Goal: Communication & Community: Ask a question

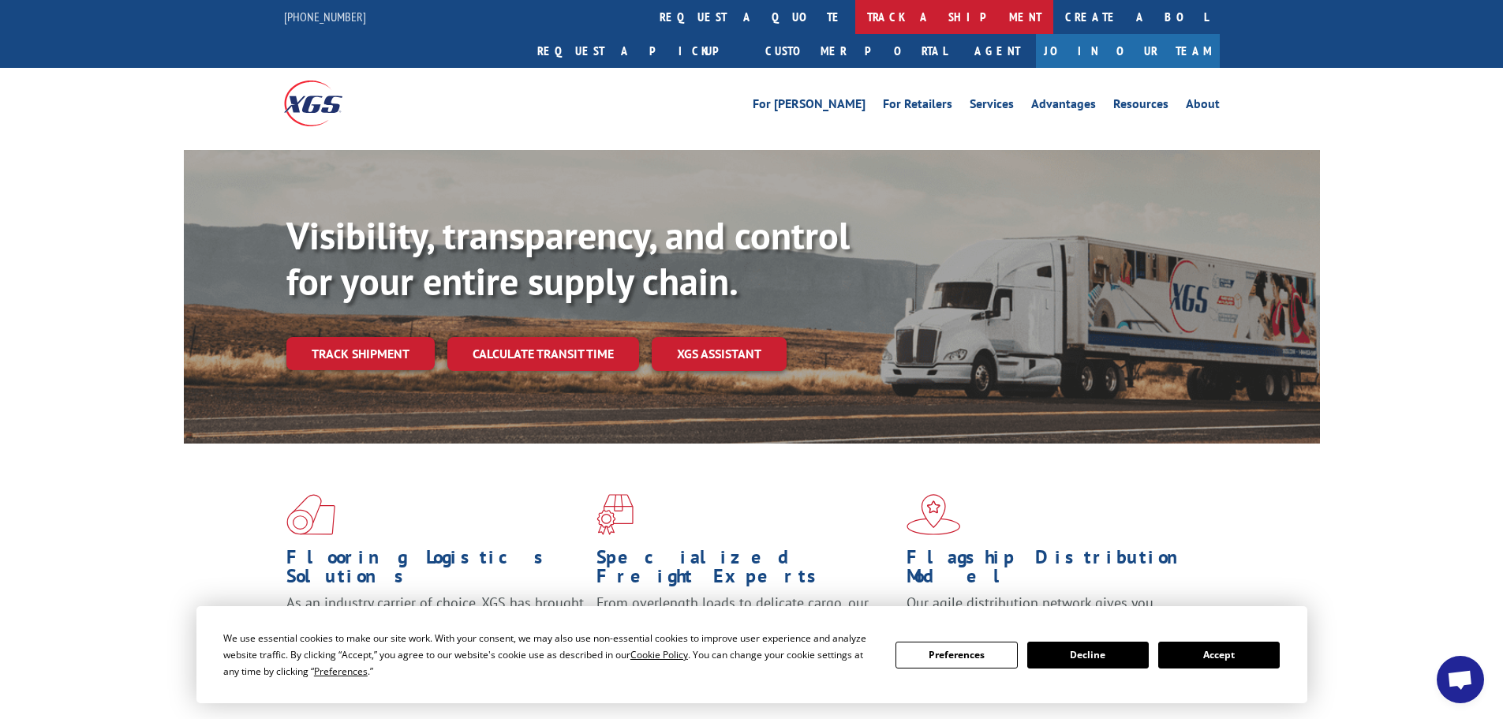
click at [855, 23] on link "track a shipment" at bounding box center [954, 17] width 198 height 34
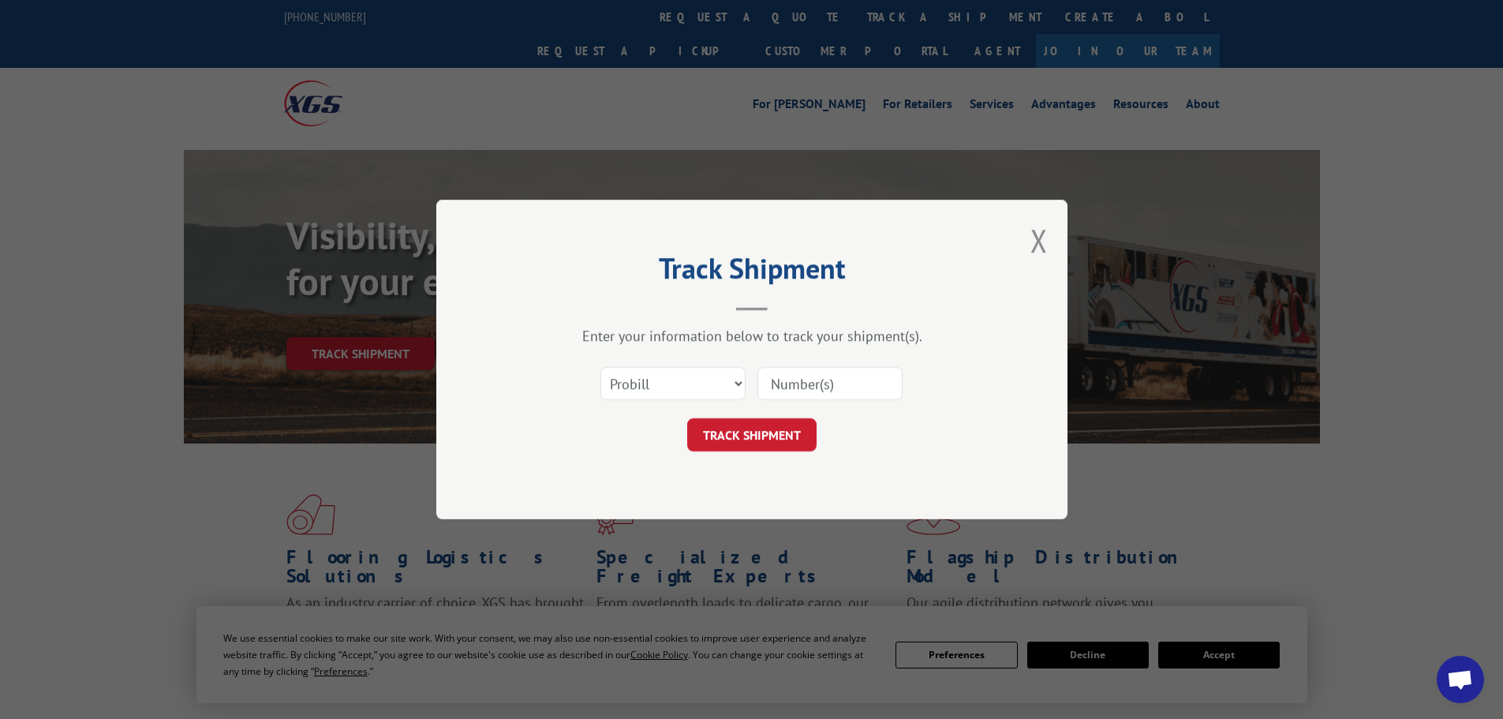
click at [801, 379] on input at bounding box center [829, 383] width 145 height 33
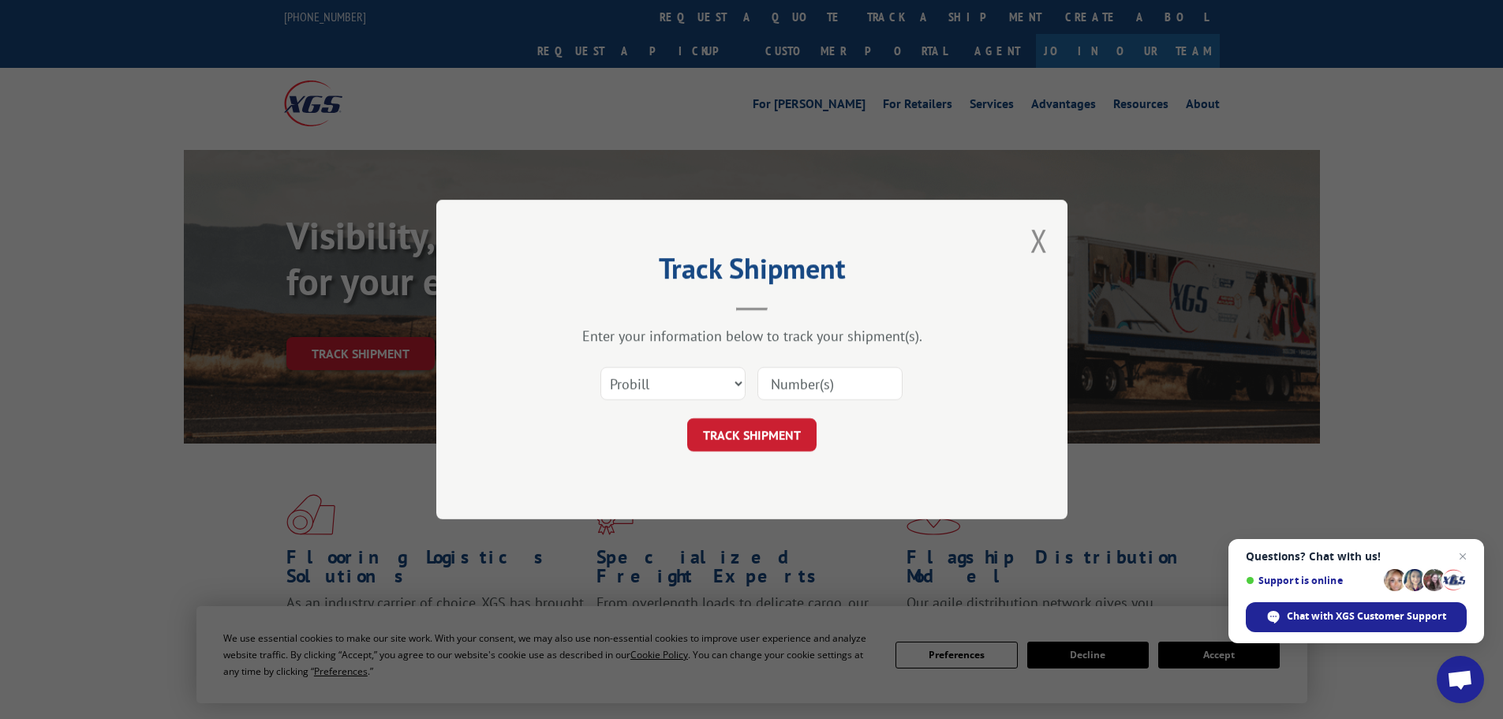
paste input "17604746"
type input "17604746"
click at [733, 429] on button "TRACK SHIPMENT" at bounding box center [751, 434] width 129 height 33
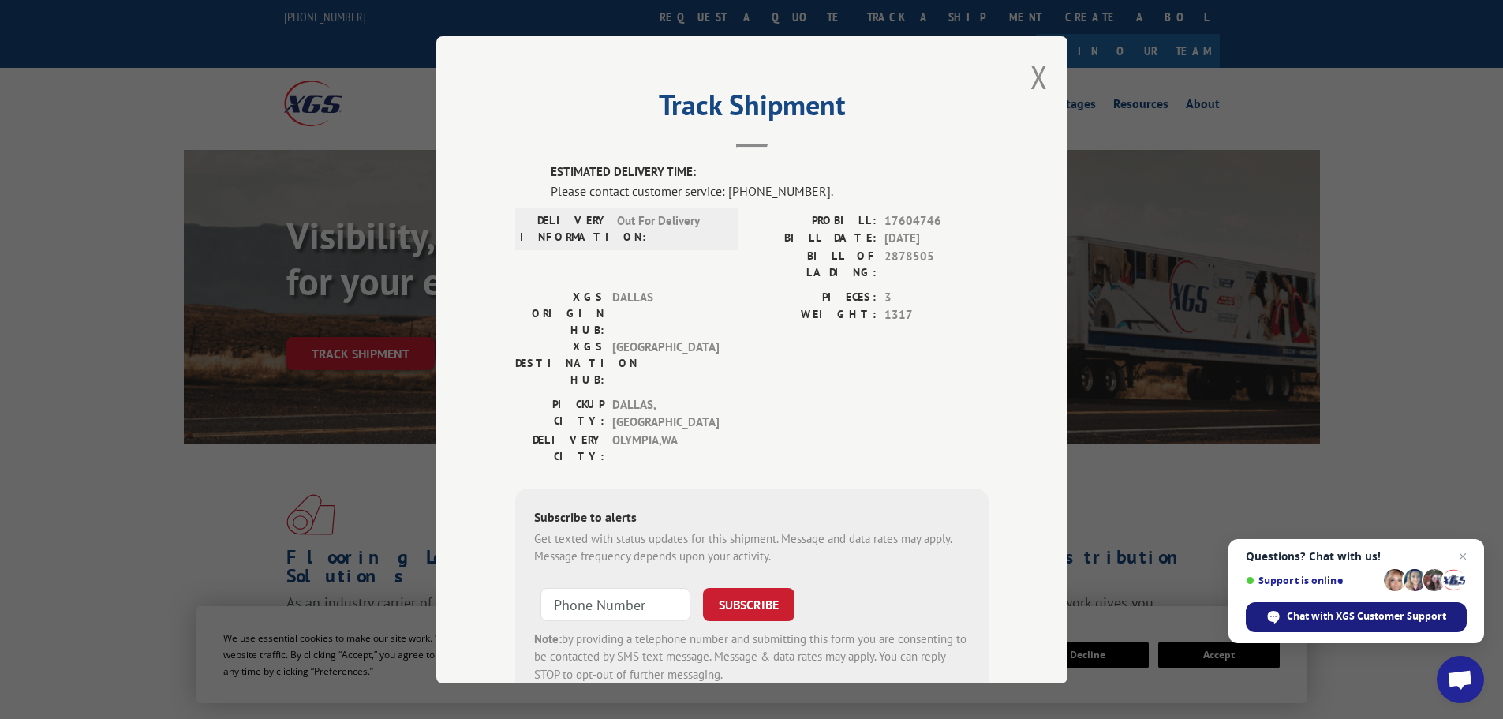
click at [1350, 614] on span "Chat with XGS Customer Support" at bounding box center [1366, 616] width 159 height 14
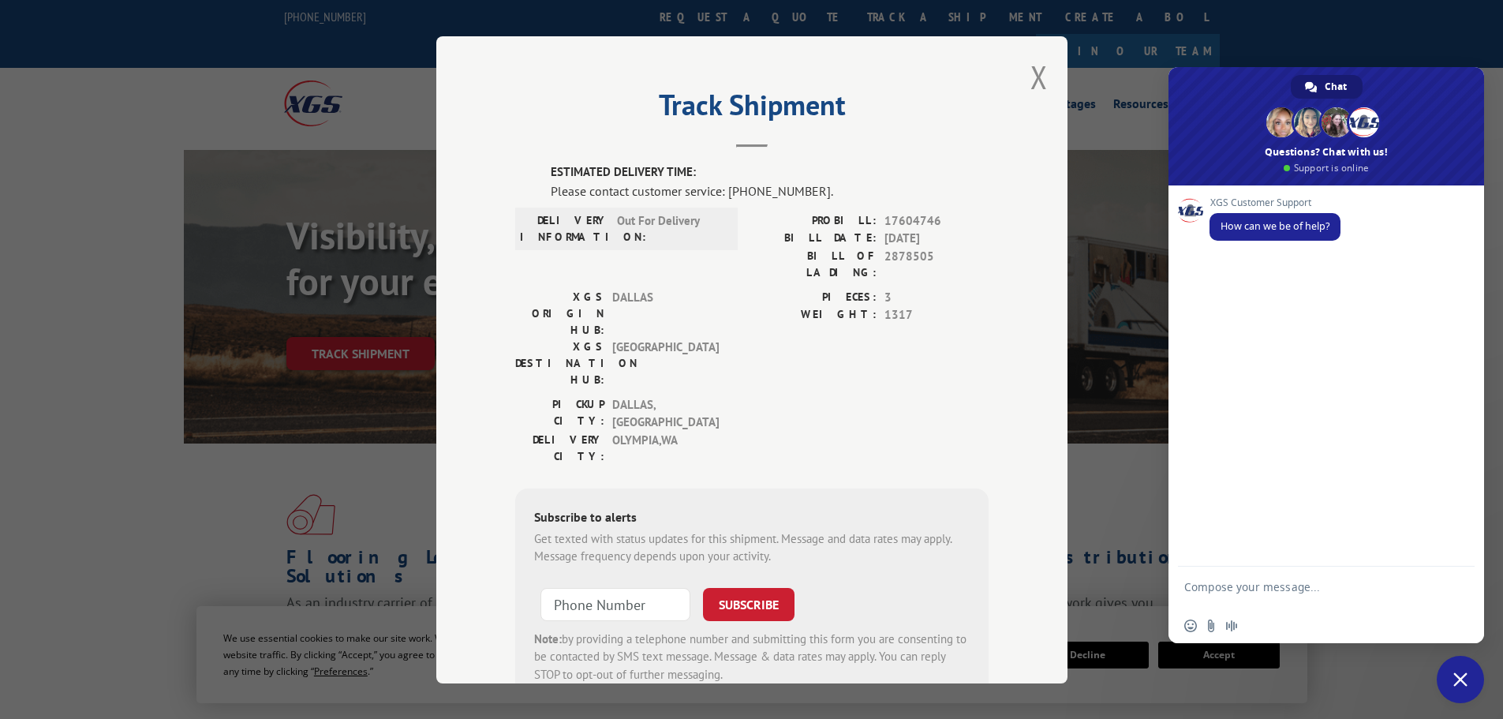
click at [1251, 591] on textarea "Compose your message..." at bounding box center [1308, 594] width 249 height 28
click at [1329, 603] on textarea "Checking on this order to clarify that this was delivered to customer" at bounding box center [1308, 594] width 249 height 28
type textarea "Checking on this order to clarify that this was delivered to customer PRO 17604…"
click at [1458, 584] on span "Send" at bounding box center [1457, 587] width 12 height 12
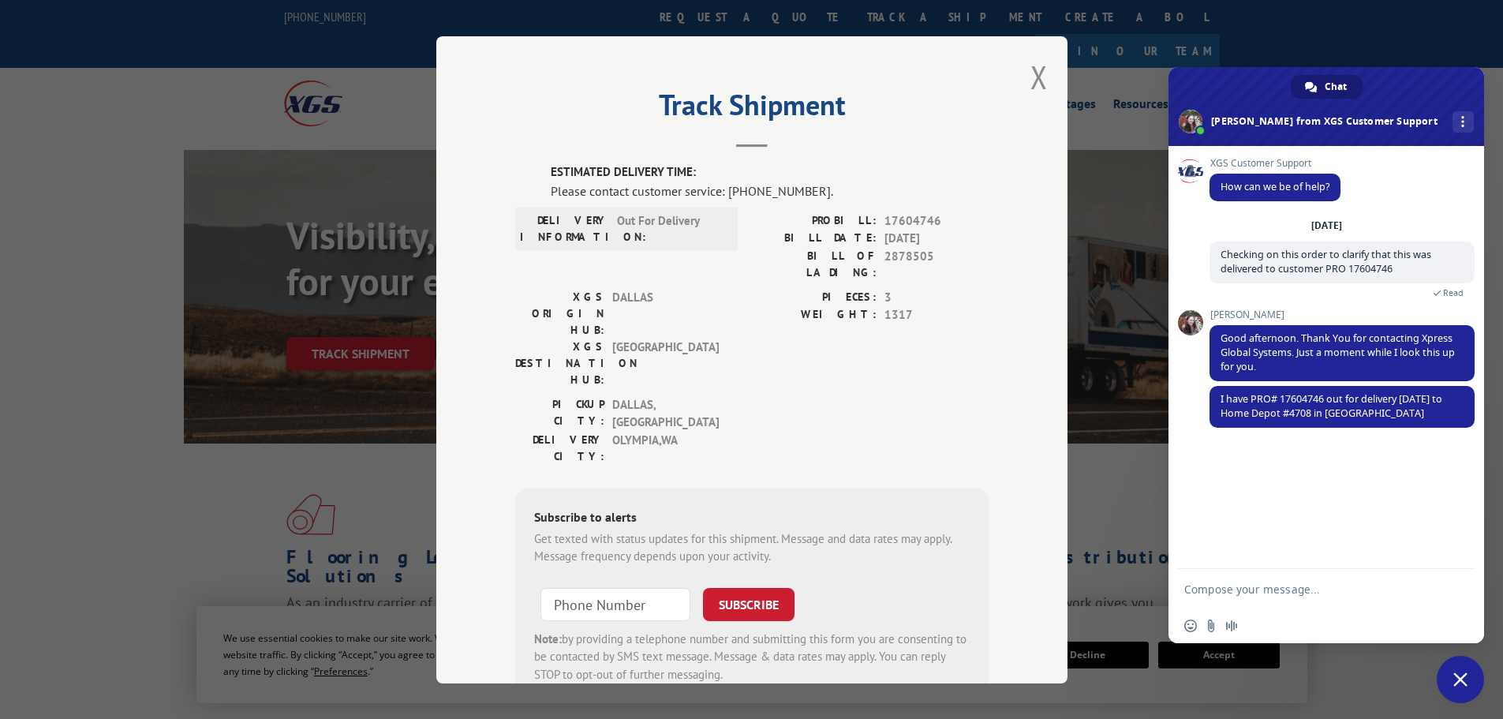
click at [1246, 589] on textarea "Compose your message..." at bounding box center [1308, 589] width 249 height 14
drag, startPoint x: 1423, startPoint y: 585, endPoint x: 1148, endPoint y: 592, distance: 274.6
type textarea "Ok thank you"
click at [1454, 584] on span "Send" at bounding box center [1457, 589] width 12 height 12
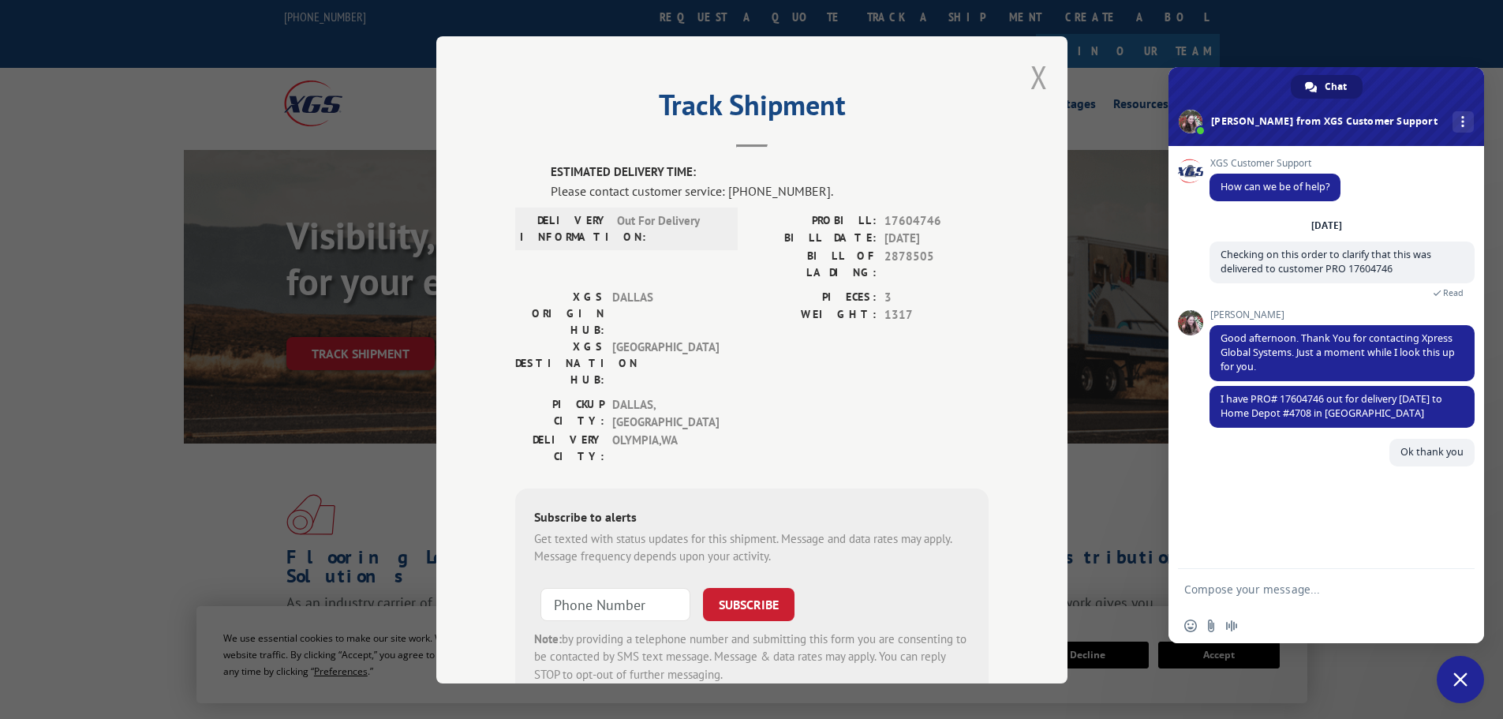
click at [1033, 73] on button "Close modal" at bounding box center [1038, 77] width 17 height 42
